Goal: Check status: Check status

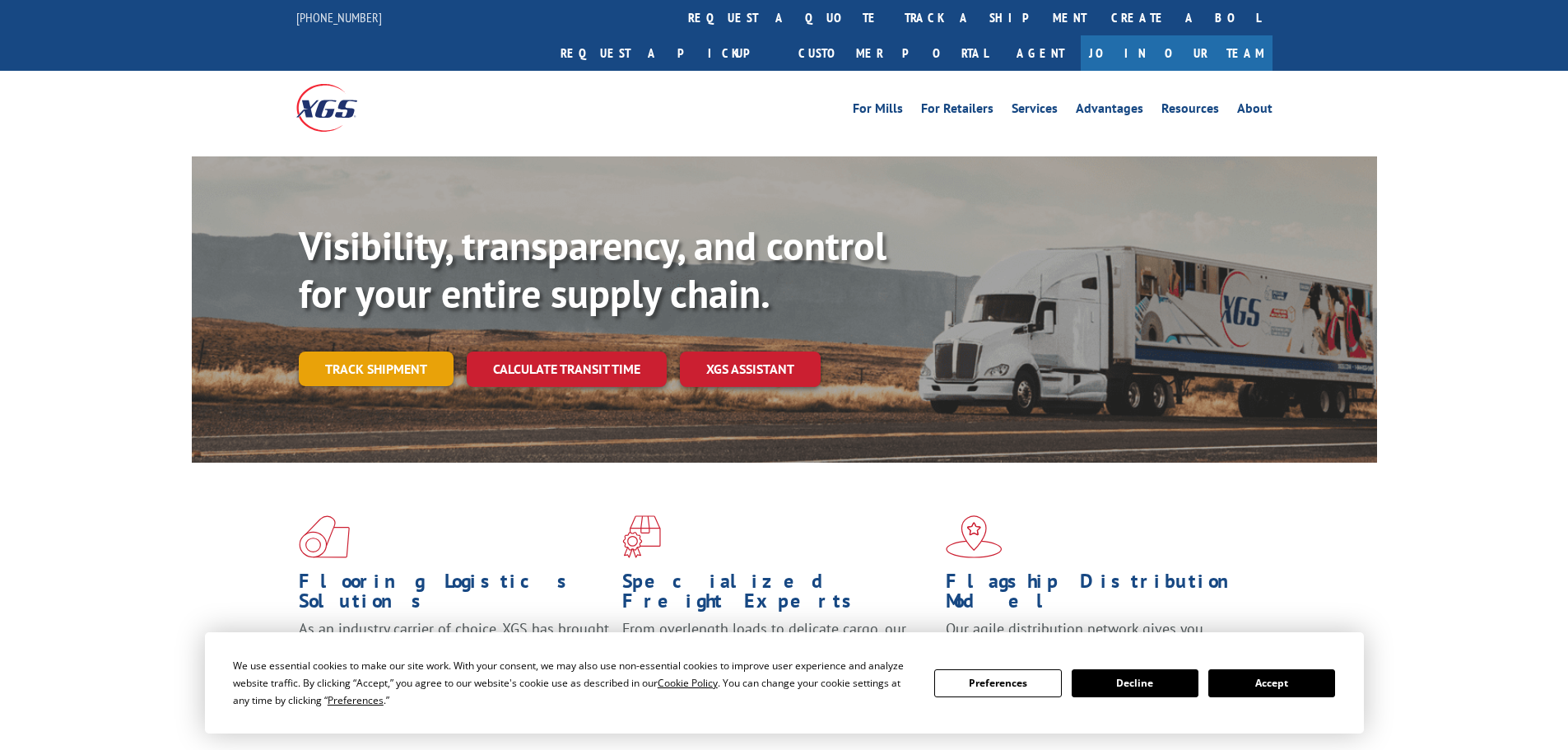
click at [333, 352] on link "Track shipment" at bounding box center [376, 369] width 155 height 34
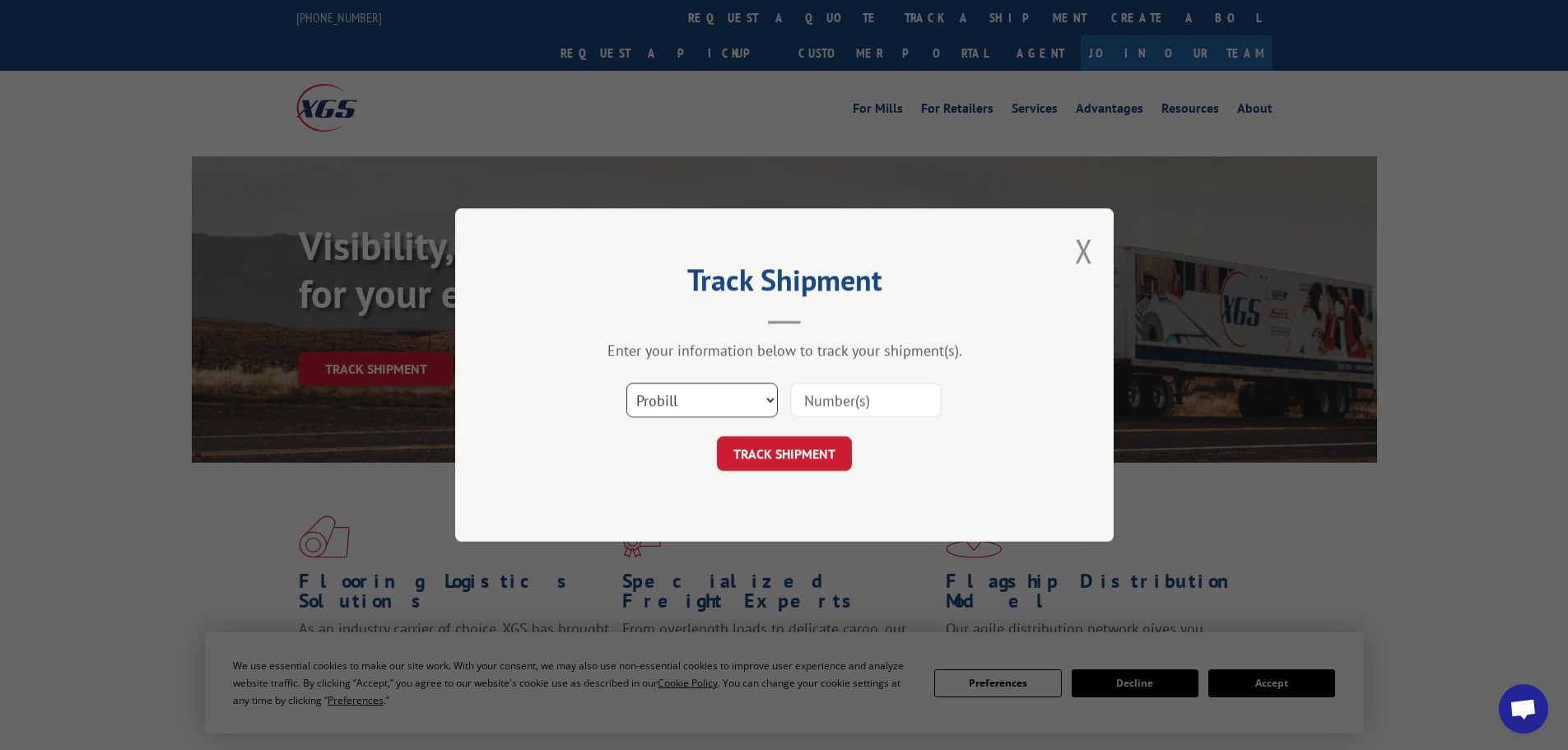
click at [771, 398] on select "Select category... Probill BOL PO" at bounding box center [701, 400] width 151 height 34
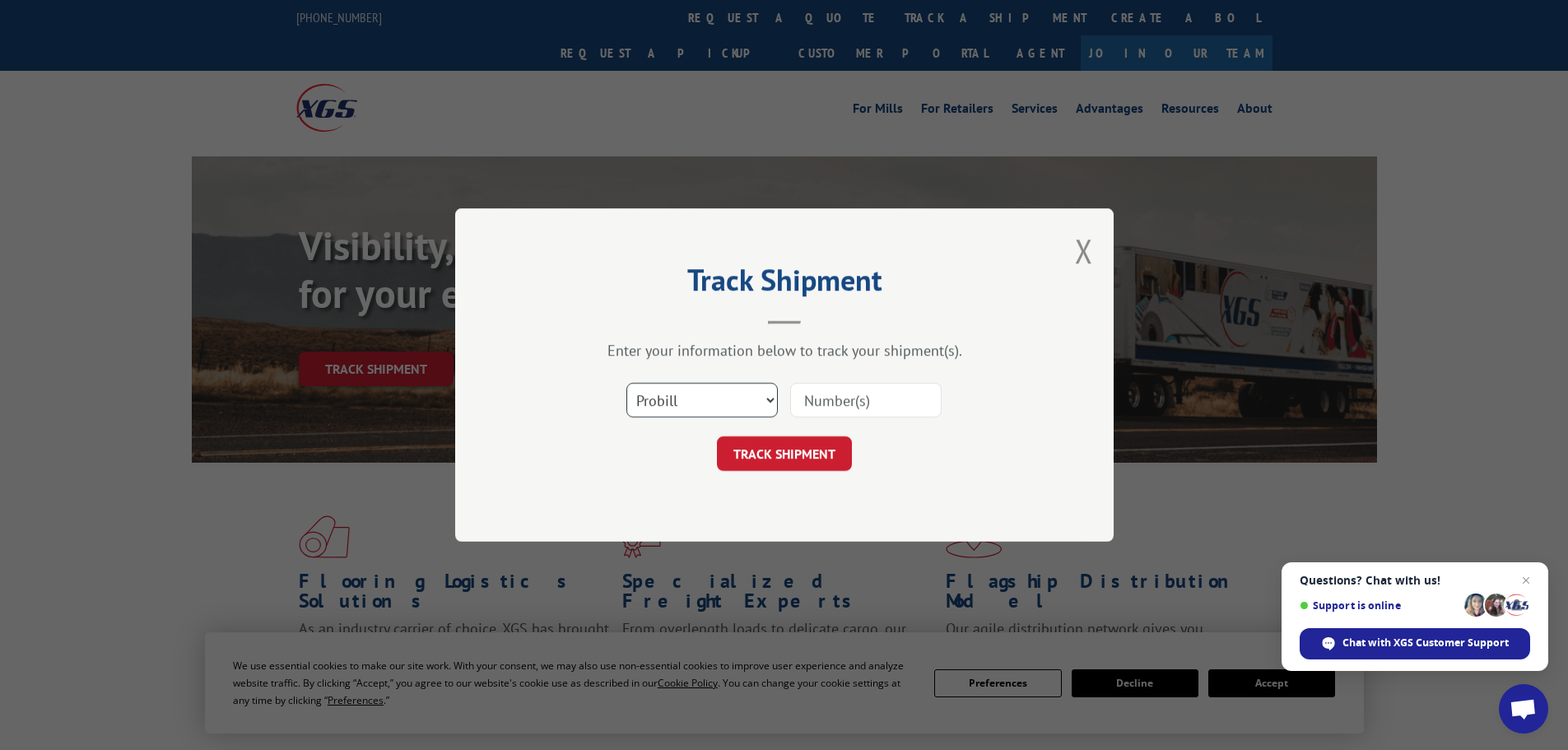
select select "bol"
click at [626, 383] on select "Select category... Probill BOL PO" at bounding box center [701, 400] width 151 height 34
click at [812, 395] on input at bounding box center [866, 400] width 151 height 34
paste input "7052047"
type input "7052047"
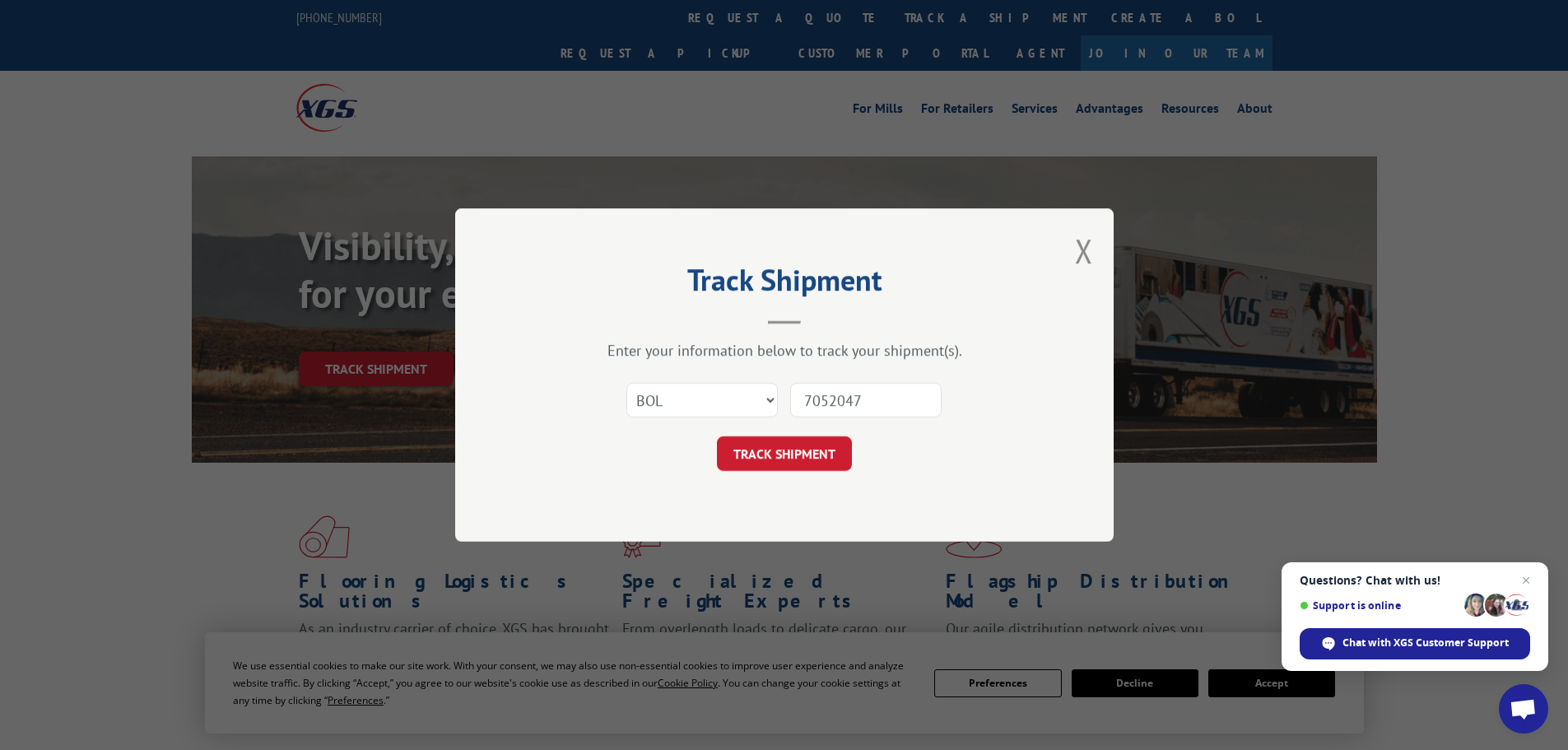
click at [778, 457] on button "TRACK SHIPMENT" at bounding box center [785, 453] width 135 height 34
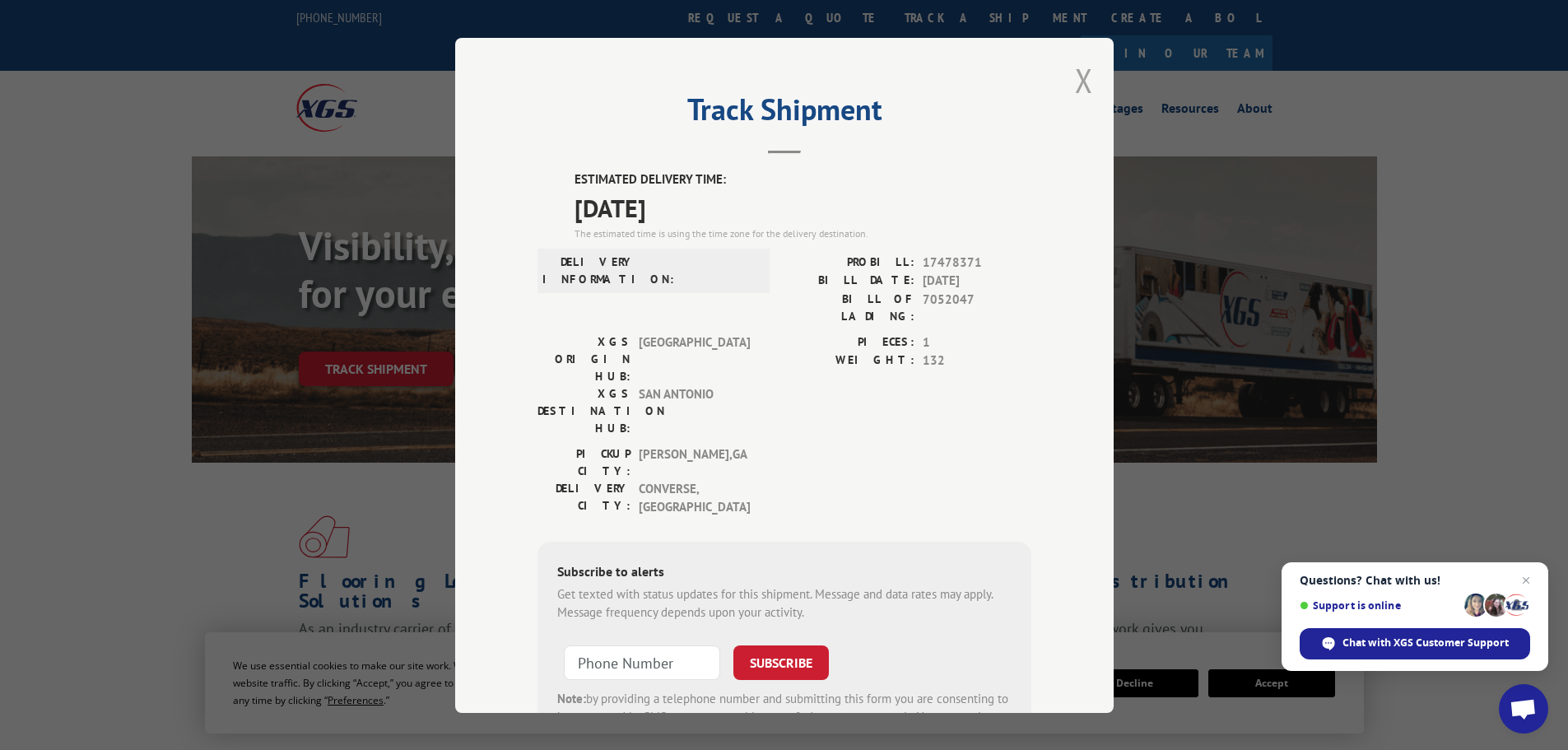
click at [1081, 77] on button "Close modal" at bounding box center [1085, 80] width 19 height 44
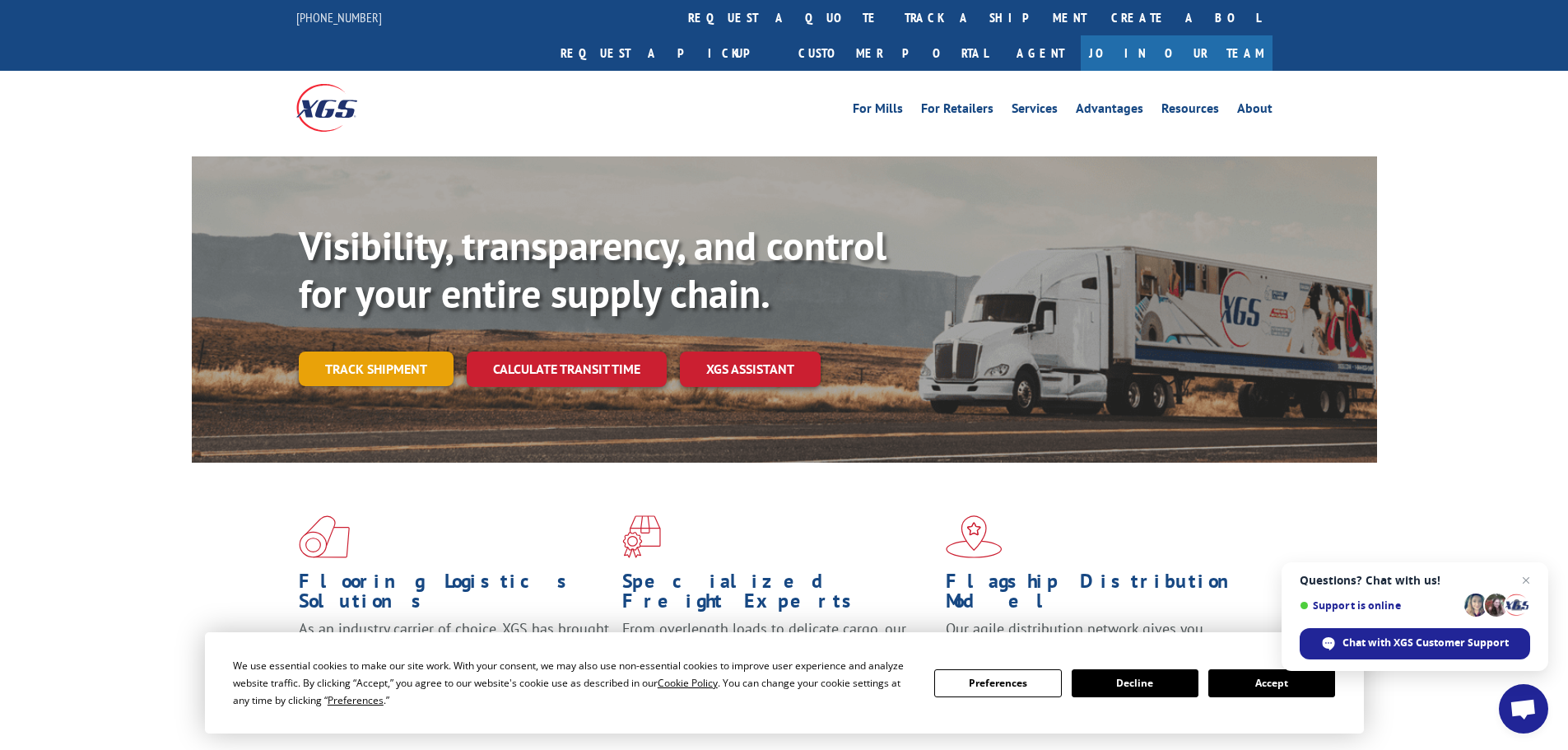
click at [392, 352] on link "Track shipment" at bounding box center [376, 369] width 155 height 34
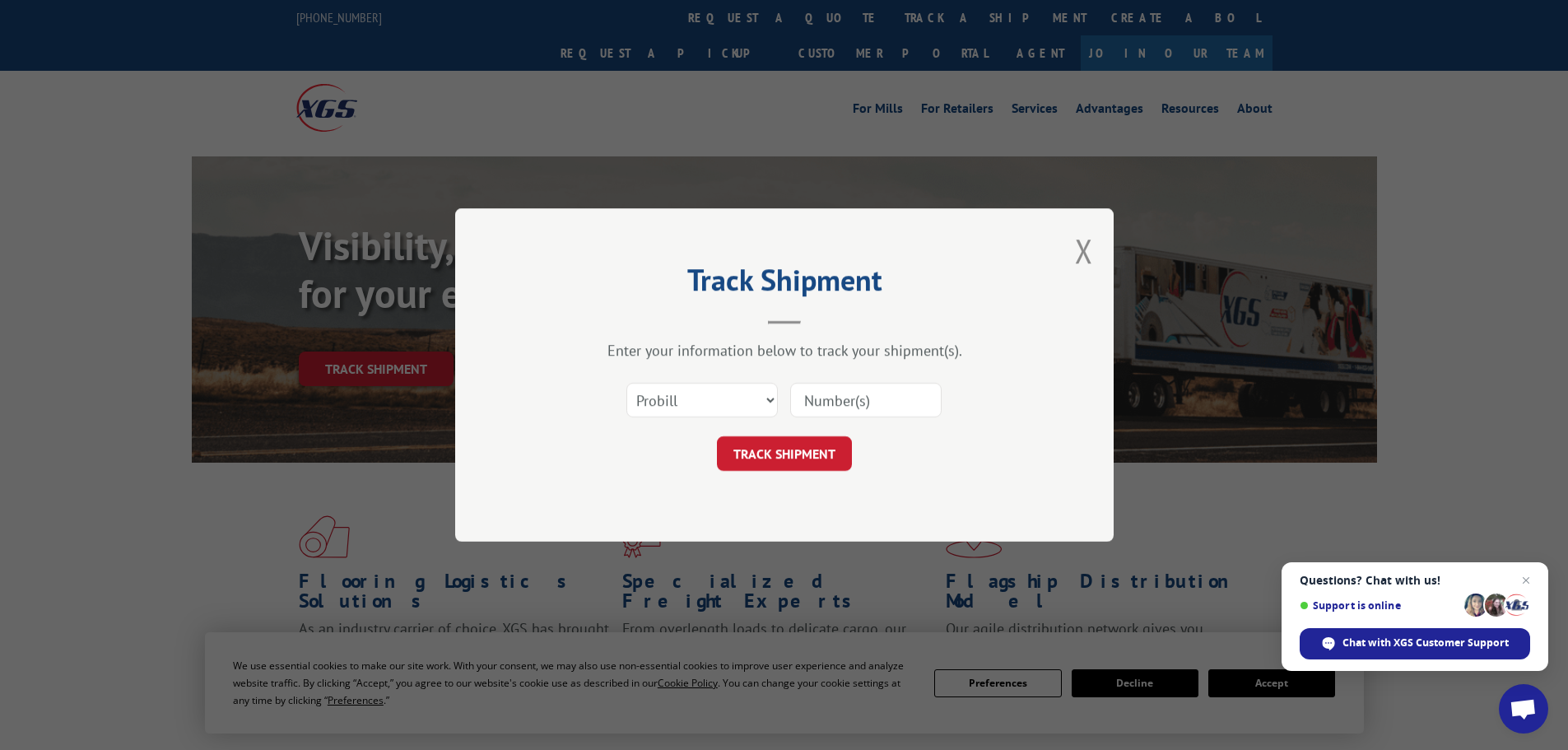
click at [855, 406] on input at bounding box center [866, 400] width 151 height 34
type input "15339858"
click button "TRACK SHIPMENT" at bounding box center [785, 453] width 135 height 34
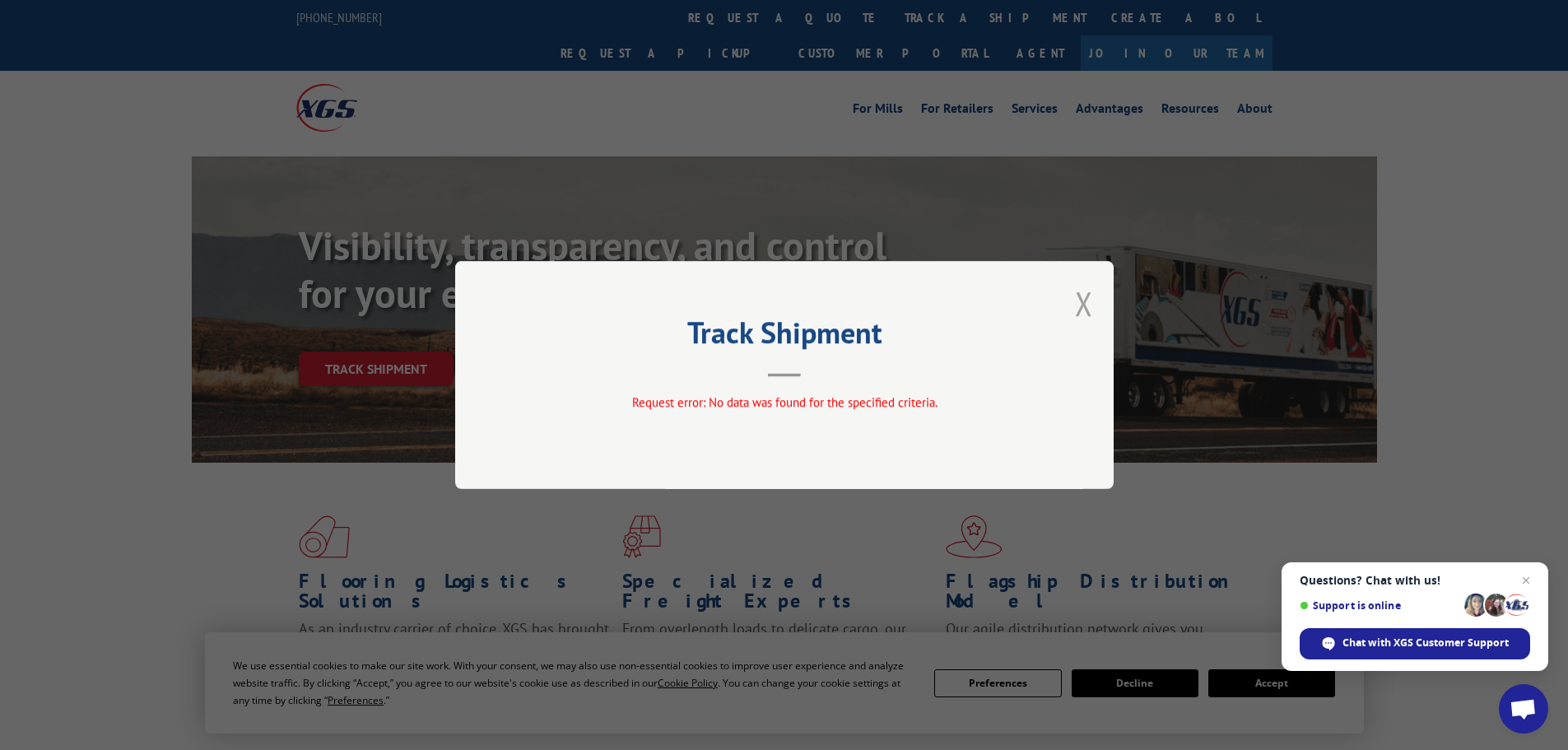
click at [1081, 301] on button "Close modal" at bounding box center [1085, 303] width 19 height 44
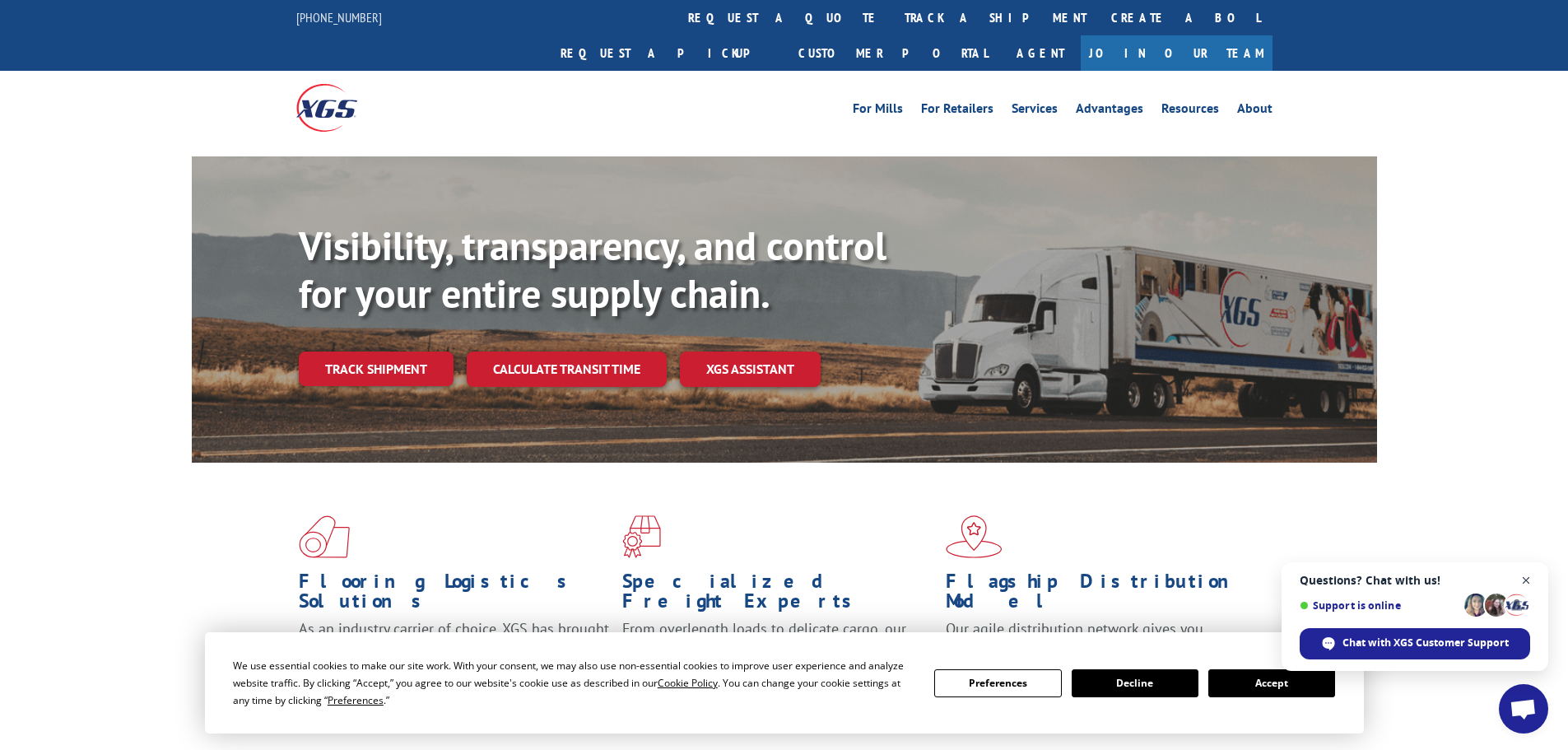
click at [1523, 574] on span "Close chat" at bounding box center [1527, 581] width 20 height 20
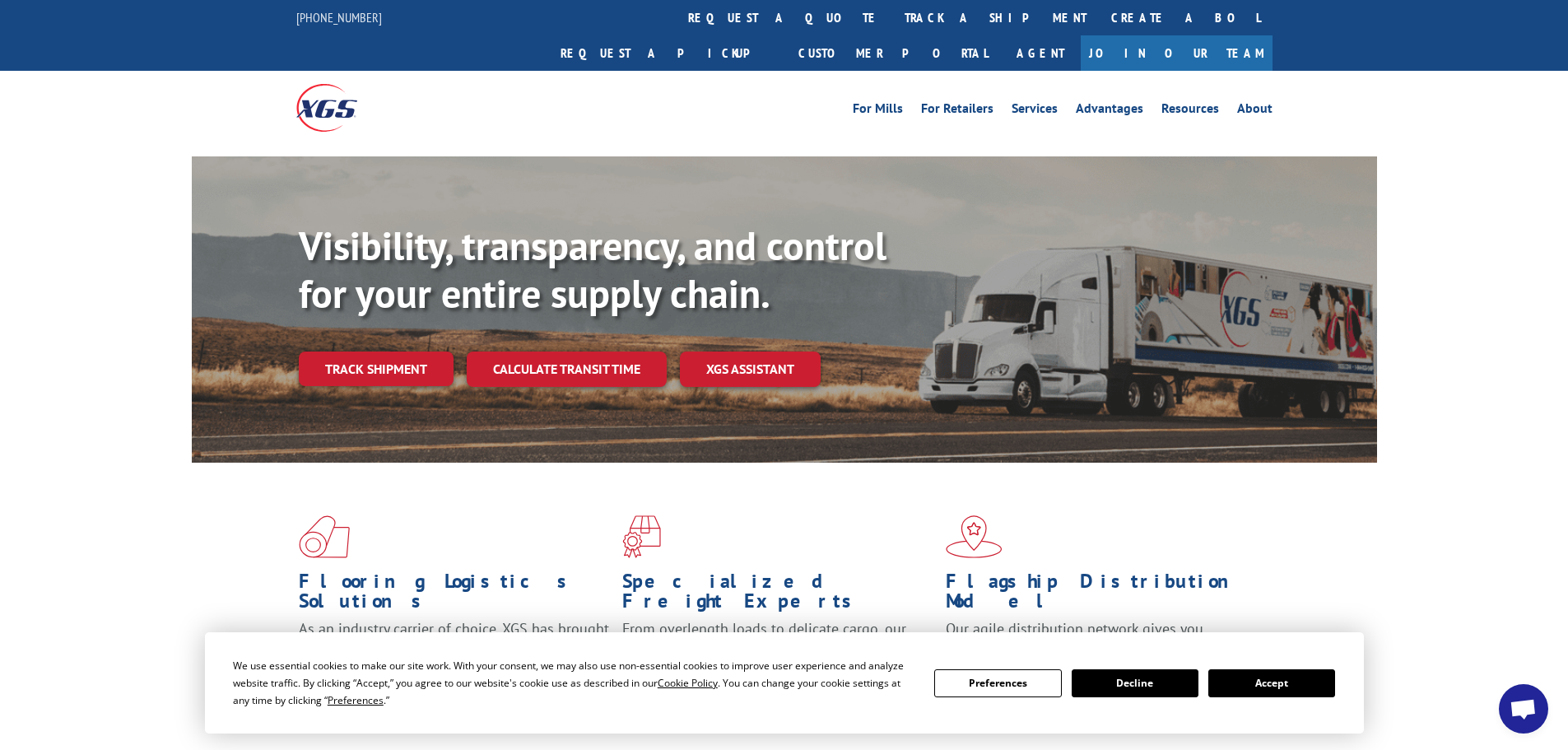
click at [1271, 687] on button "Accept" at bounding box center [1272, 683] width 127 height 28
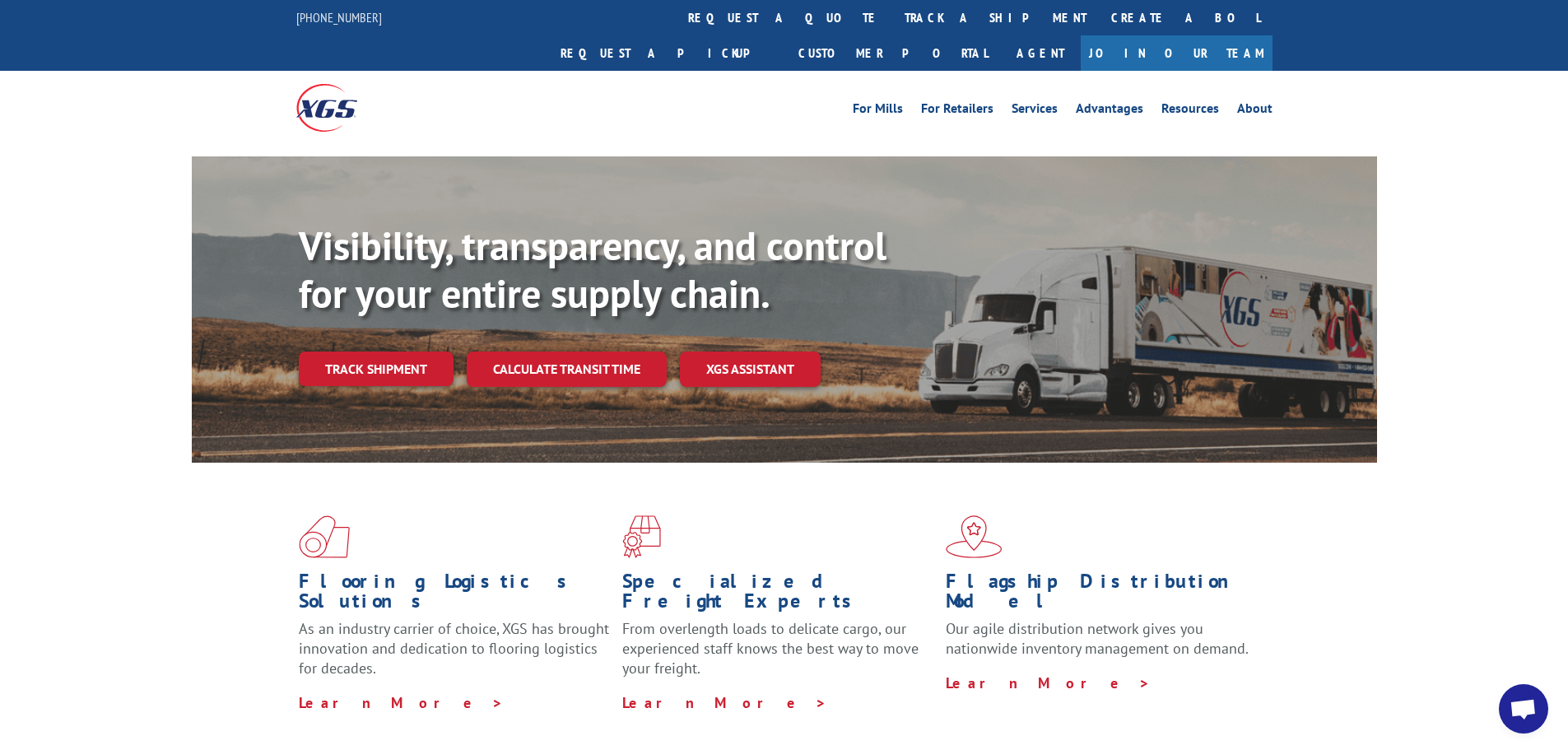
click at [418, 352] on link "Track shipment" at bounding box center [376, 369] width 155 height 34
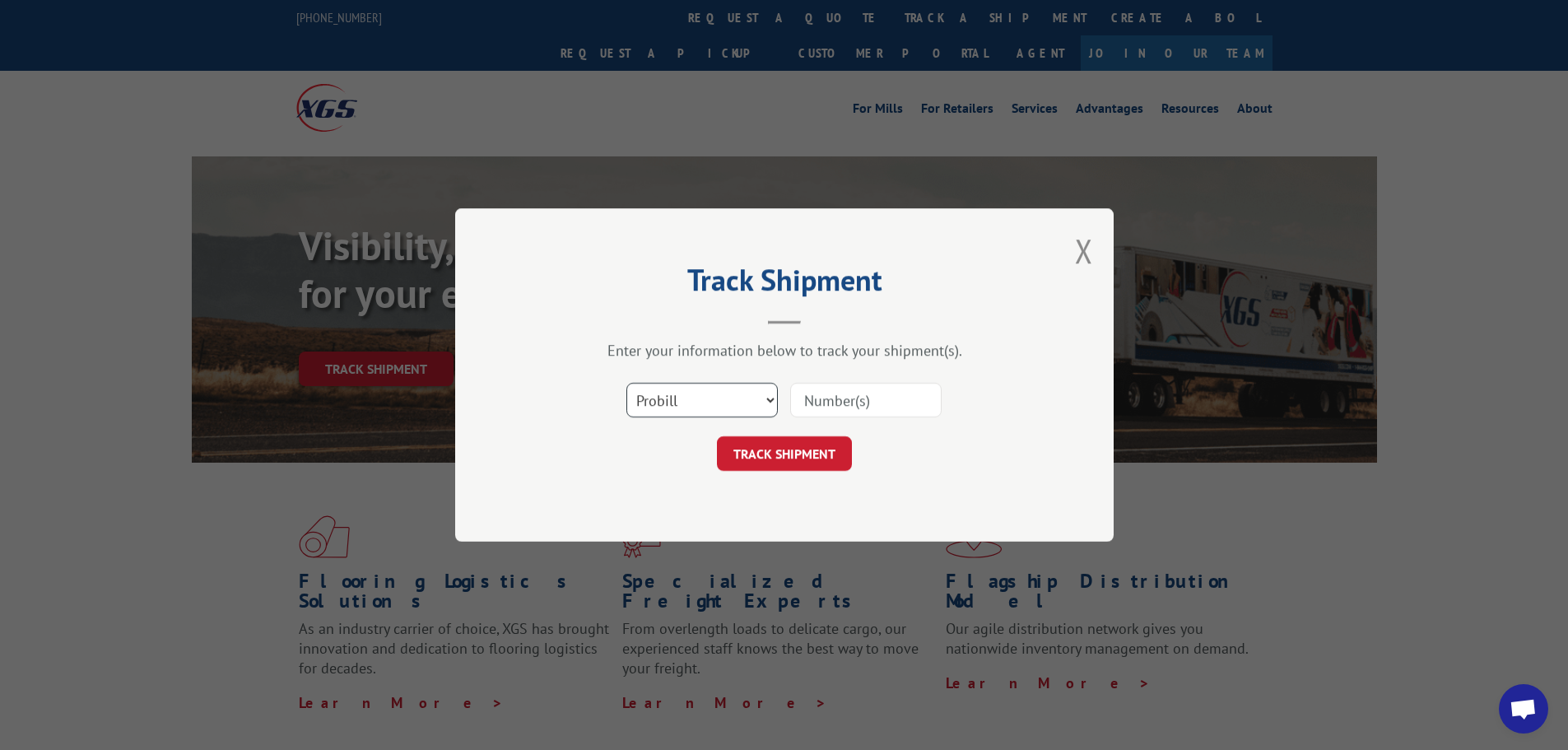
click at [646, 406] on select "Select category... Probill BOL PO" at bounding box center [701, 400] width 151 height 34
select select "bol"
click at [626, 383] on select "Select category... Probill BOL PO" at bounding box center [701, 400] width 151 height 34
click at [829, 399] on input at bounding box center [866, 400] width 151 height 34
paste input "LTL1011392"
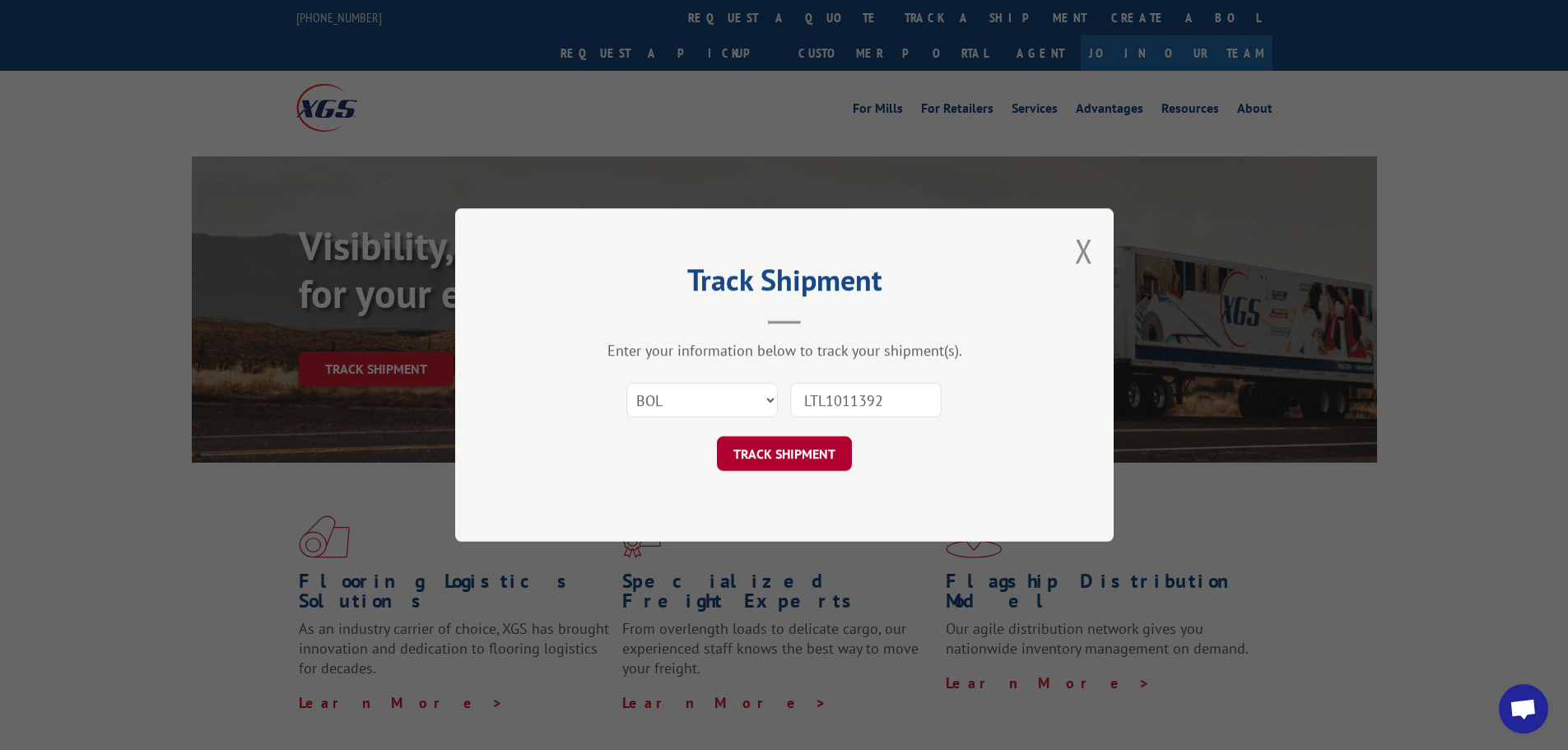
type input "LTL1011392"
click at [769, 462] on button "TRACK SHIPMENT" at bounding box center [785, 453] width 135 height 34
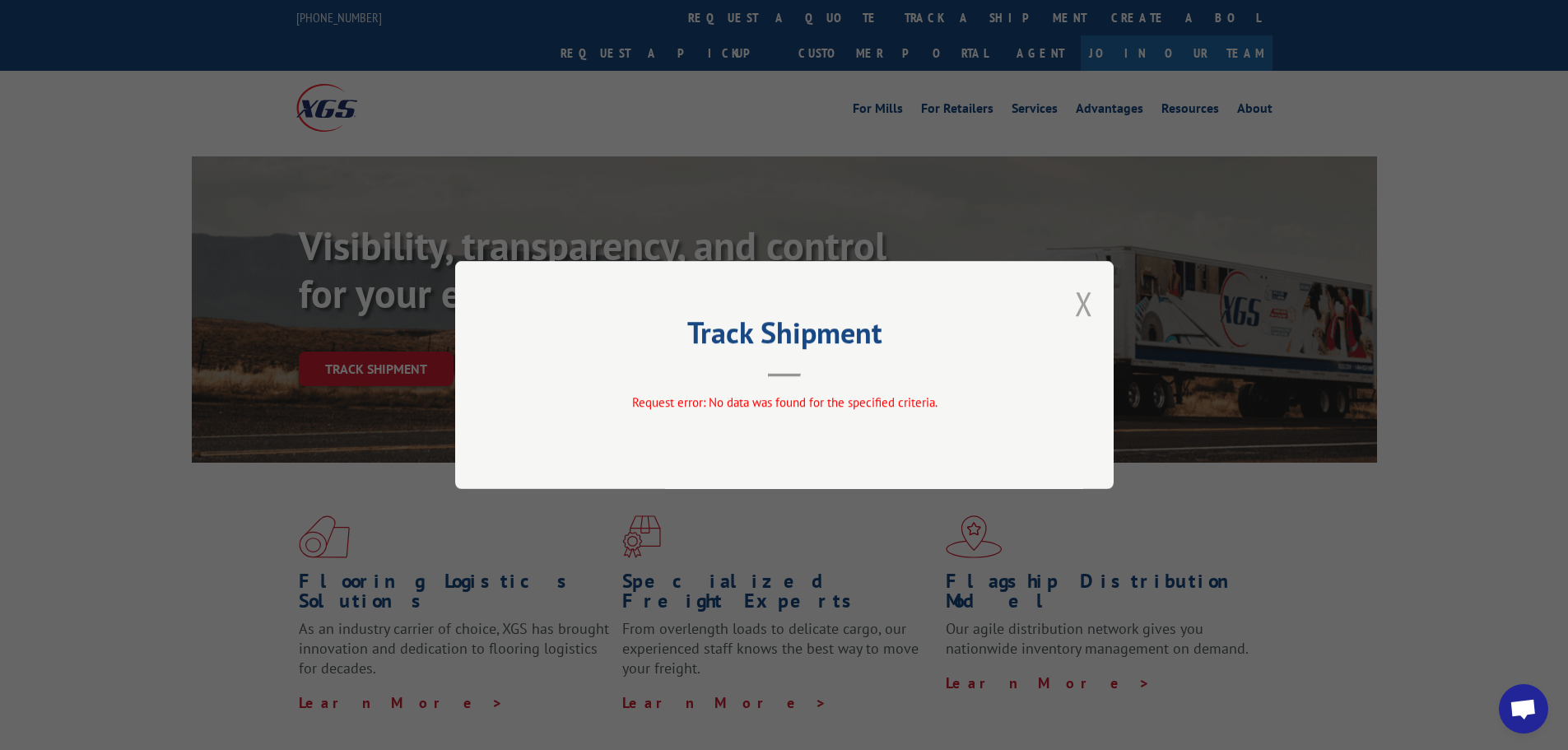
click at [1082, 302] on button "Close modal" at bounding box center [1085, 303] width 19 height 44
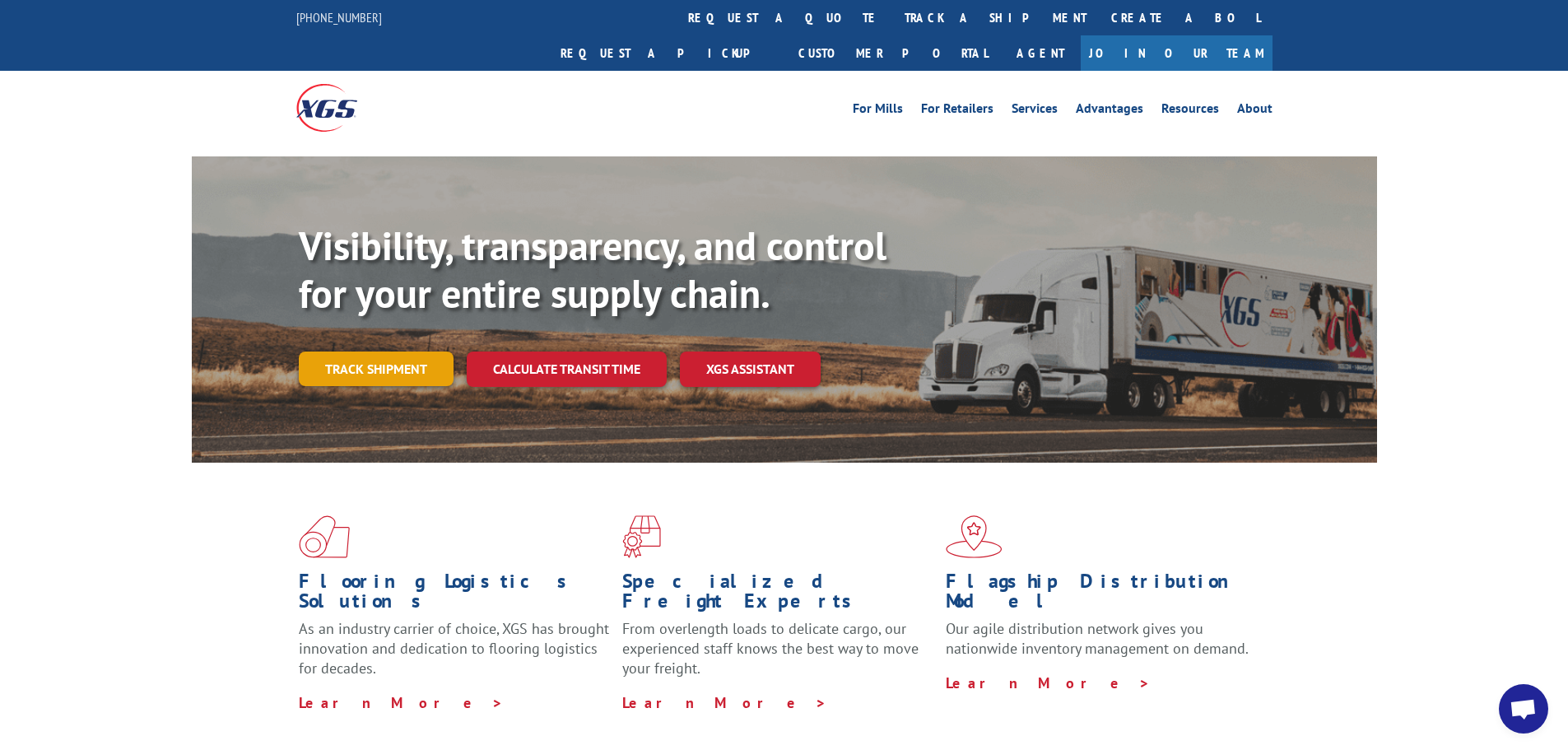
click at [384, 352] on link "Track shipment" at bounding box center [376, 369] width 155 height 34
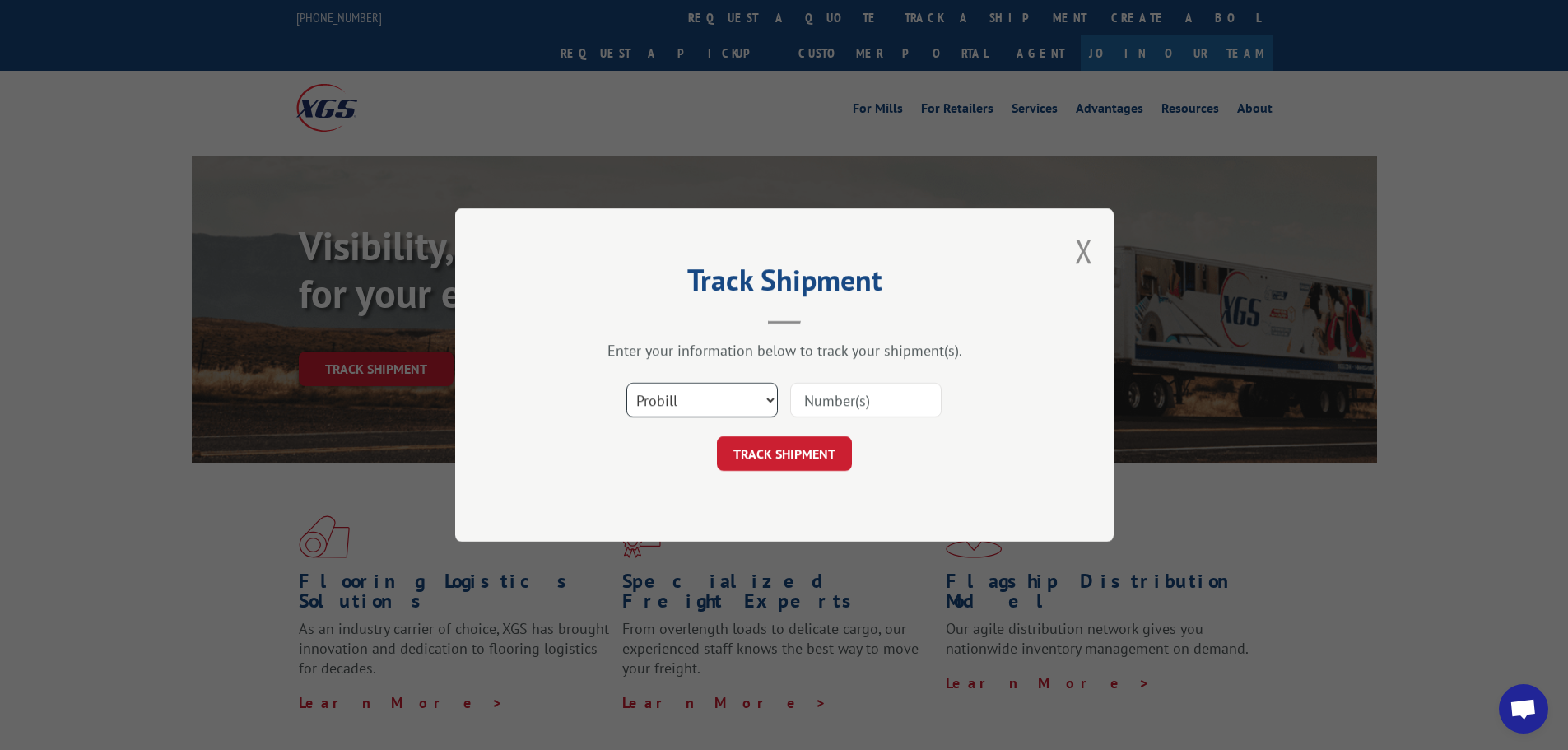
click at [662, 407] on select "Select category... Probill BOL PO" at bounding box center [701, 400] width 151 height 34
select select "po"
click at [626, 383] on select "Select category... Probill BOL PO" at bounding box center [701, 400] width 151 height 34
click at [806, 391] on input at bounding box center [866, 400] width 151 height 34
type input "76500185"
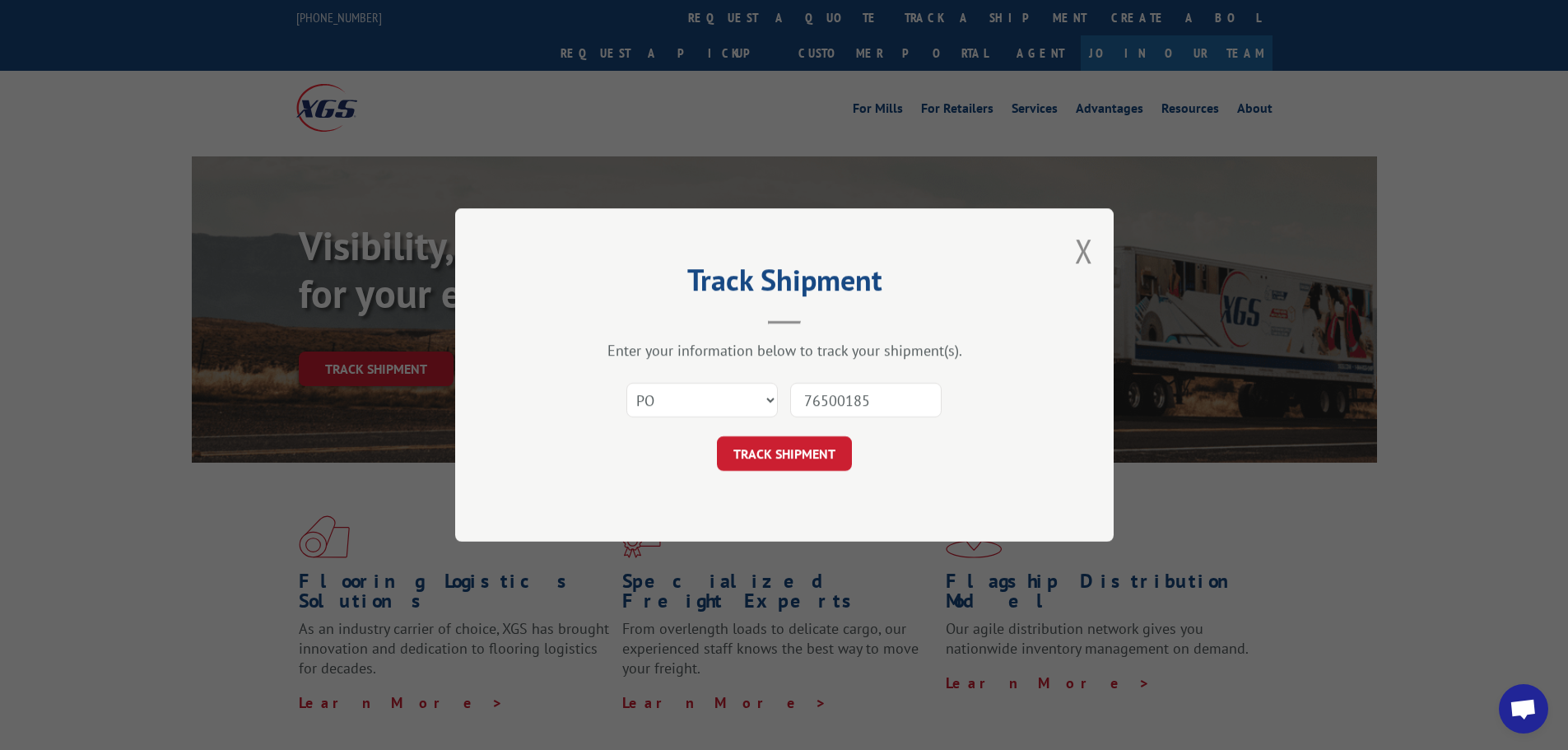
click button "TRACK SHIPMENT" at bounding box center [785, 453] width 135 height 34
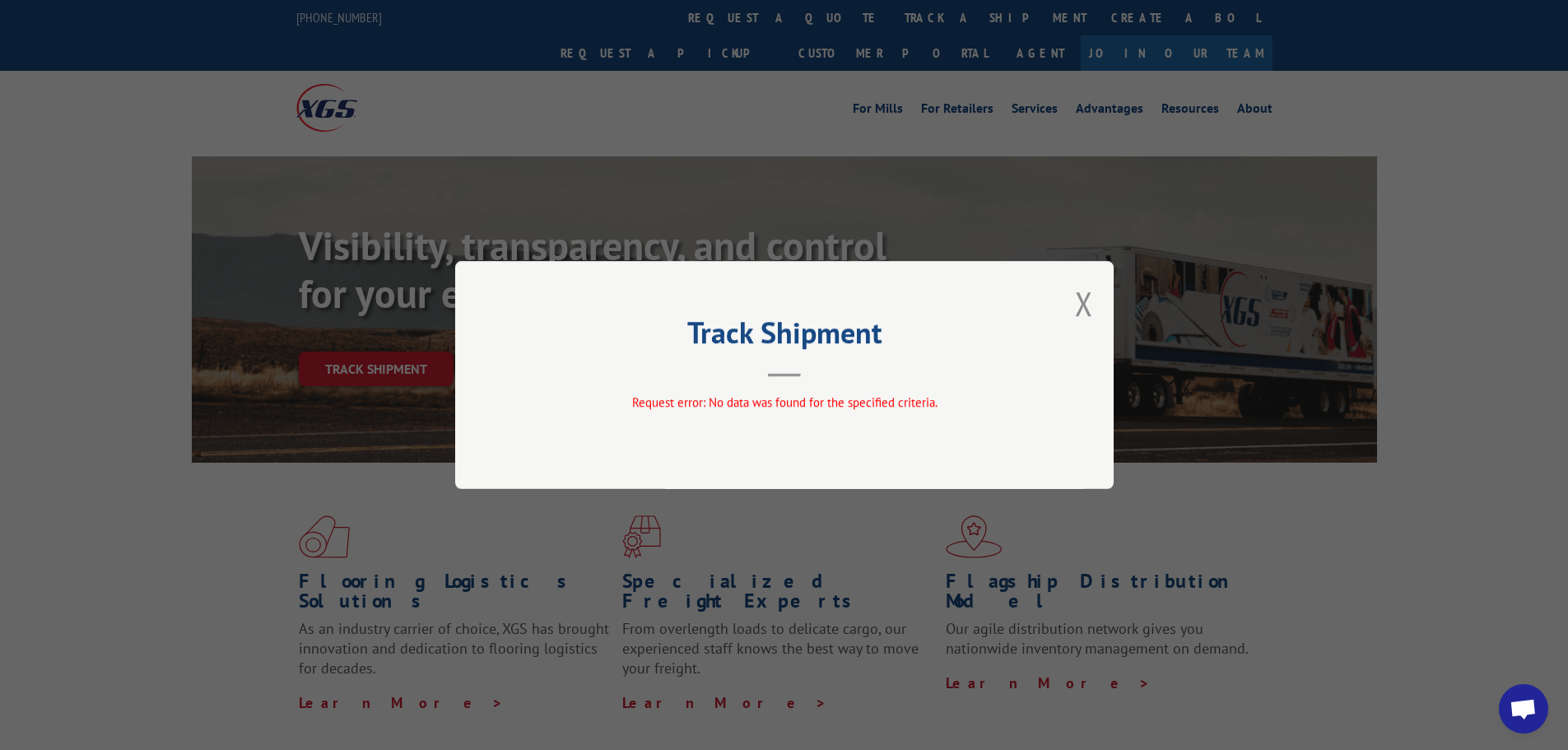
click at [1093, 304] on div "Track Shipment Request error: No data was found for the specified criteria." at bounding box center [785, 375] width 659 height 228
click at [1080, 299] on button "Close modal" at bounding box center [1085, 303] width 19 height 44
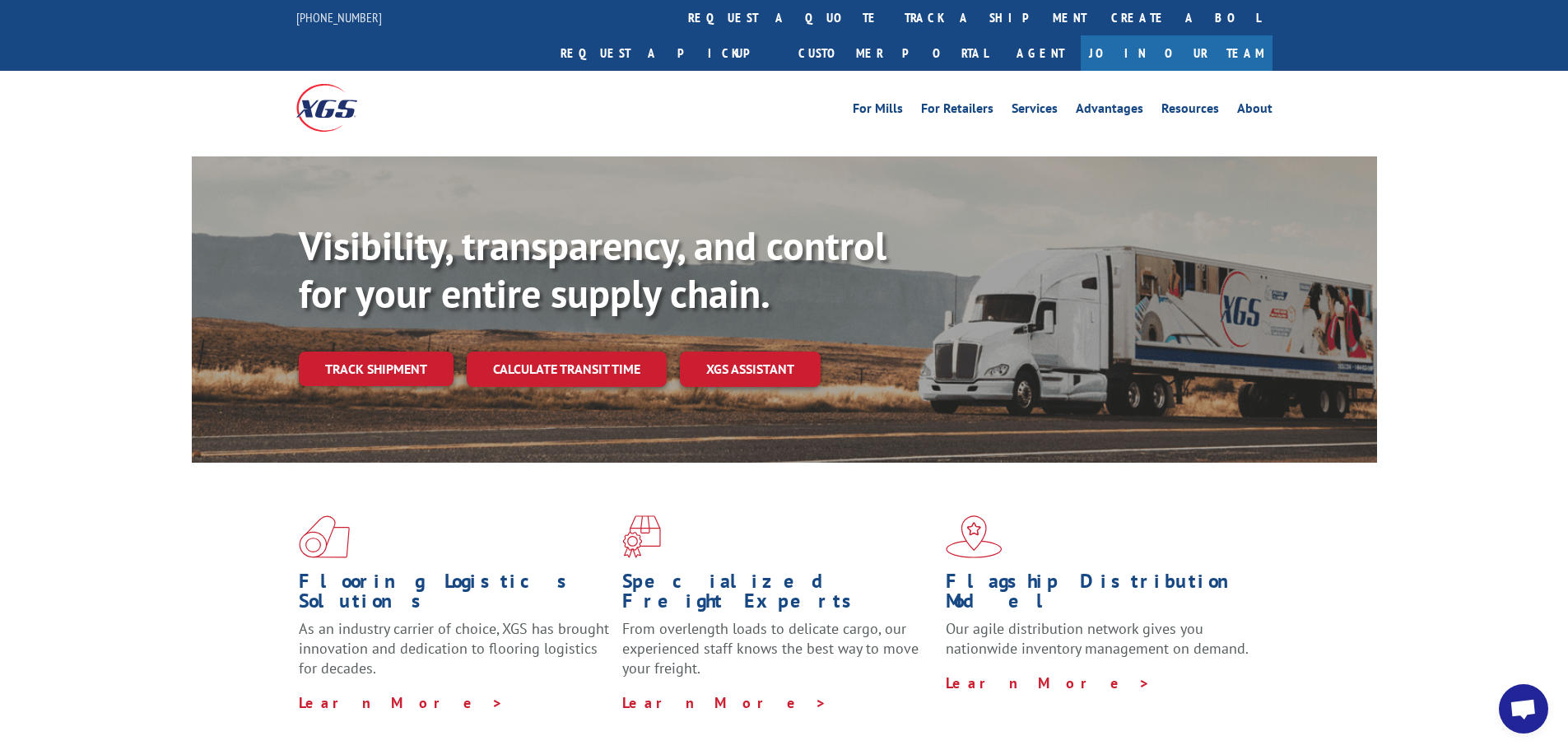
click at [354, 352] on link "Track shipment" at bounding box center [376, 369] width 155 height 34
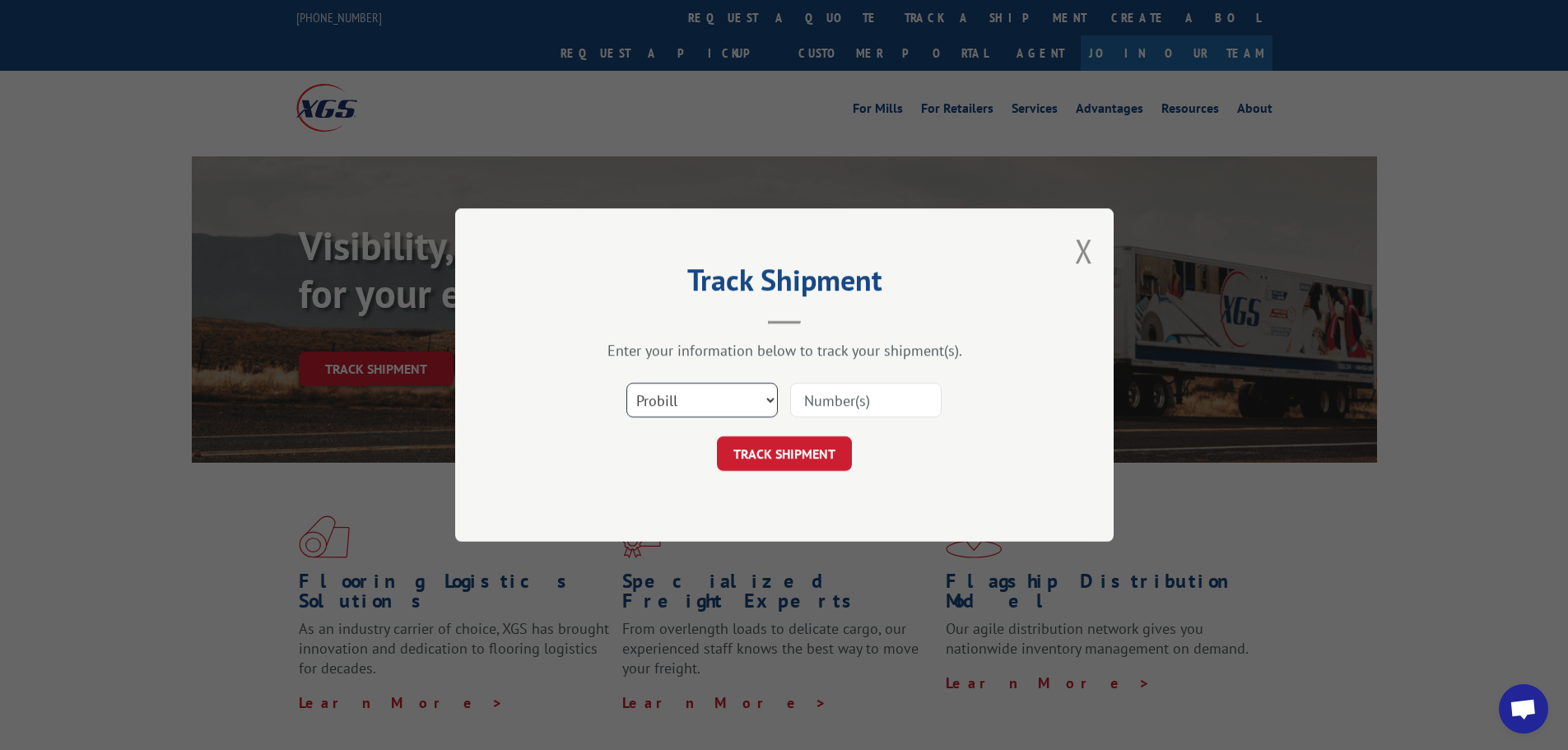
click at [649, 398] on select "Select category... Probill BOL PO" at bounding box center [701, 400] width 151 height 34
select select "bol"
click at [626, 383] on select "Select category... Probill BOL PO" at bounding box center [701, 400] width 151 height 34
click at [820, 395] on input at bounding box center [866, 400] width 151 height 34
paste input "15339858"
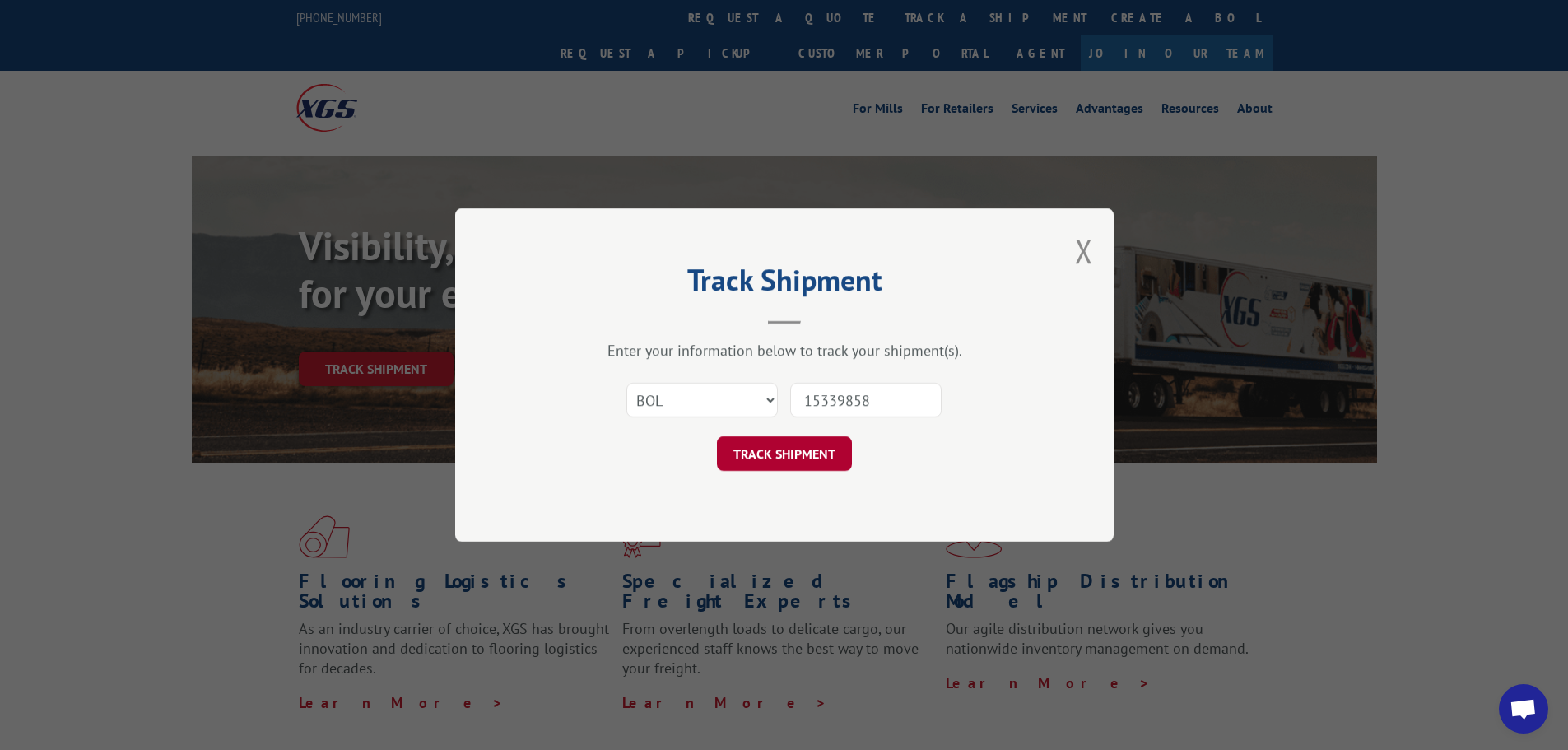
type input "15339858"
click at [779, 464] on button "TRACK SHIPMENT" at bounding box center [785, 453] width 135 height 34
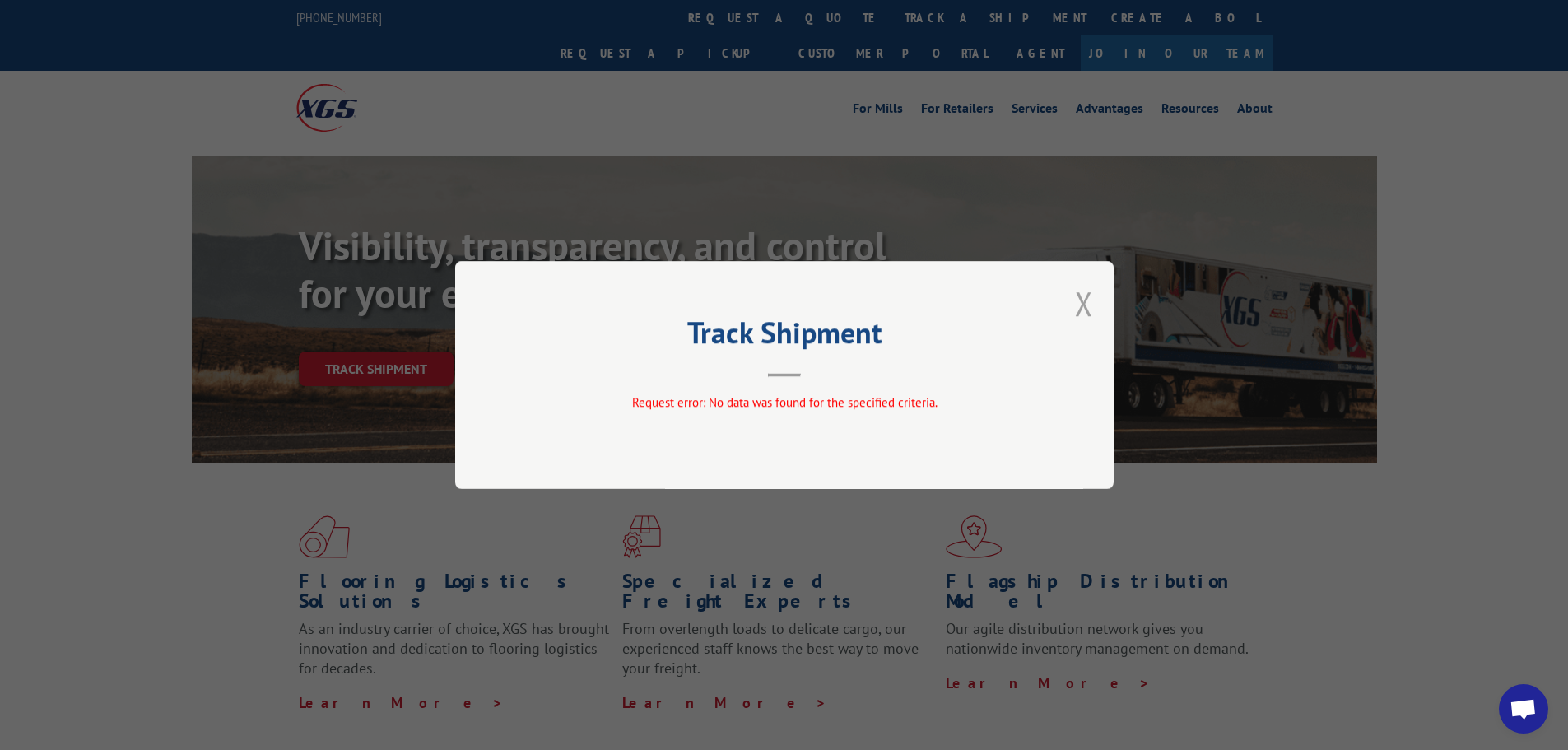
click at [1081, 291] on button "Close modal" at bounding box center [1085, 303] width 19 height 44
